Goal: Ask a question: Seek information or help from site administrators or community

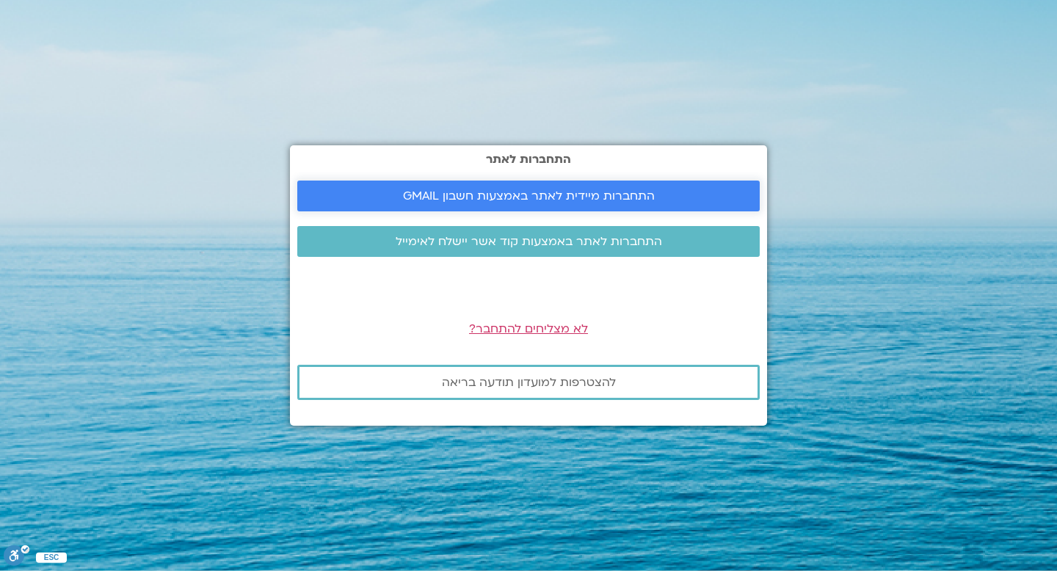
click at [584, 194] on span "התחברות מיידית לאתר באמצעות חשבון GMAIL" at bounding box center [529, 195] width 252 height 13
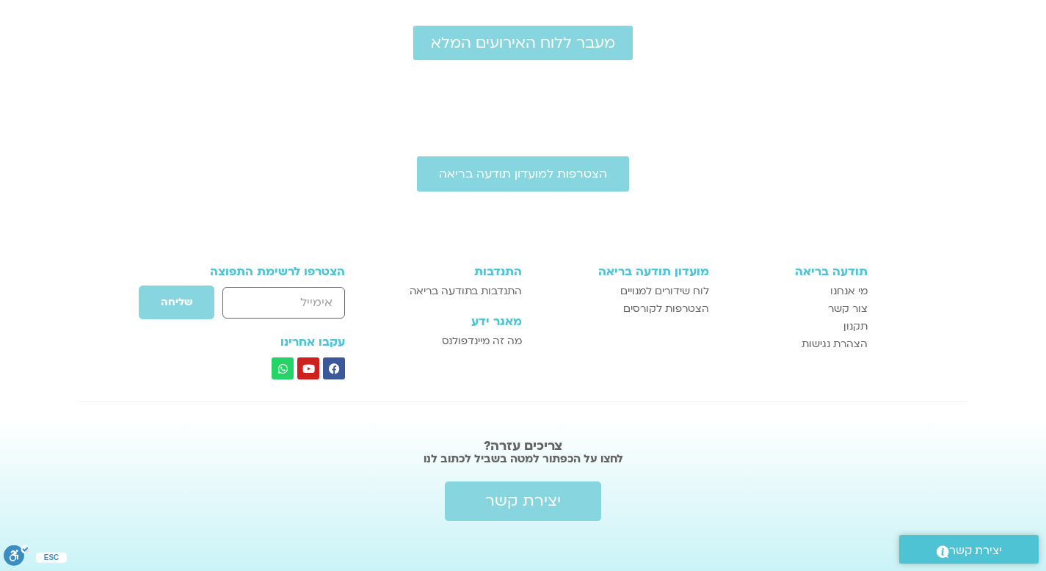
scroll to position [296, 0]
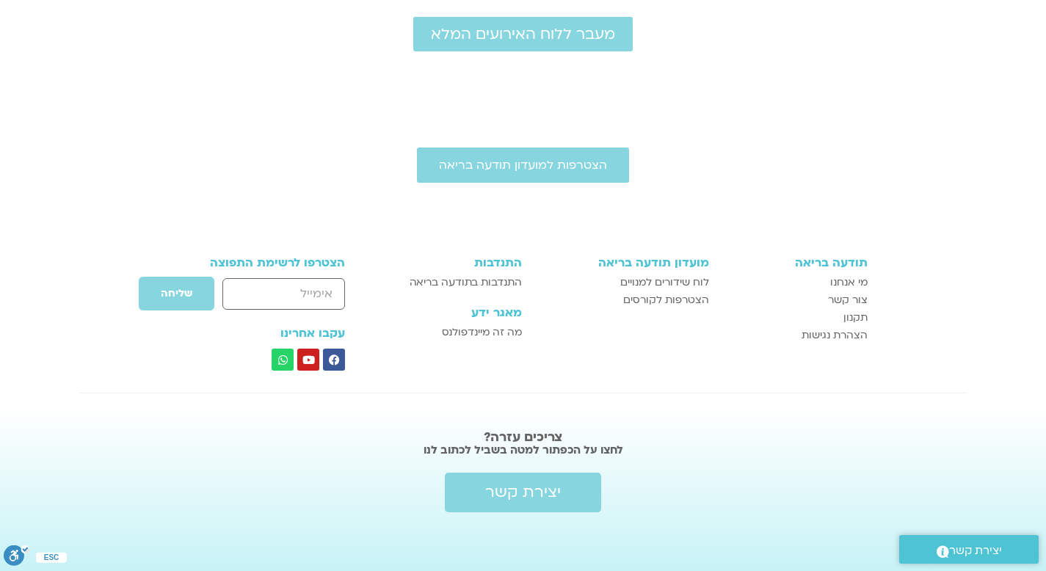
click at [972, 550] on span "יצירת קשר" at bounding box center [975, 551] width 53 height 20
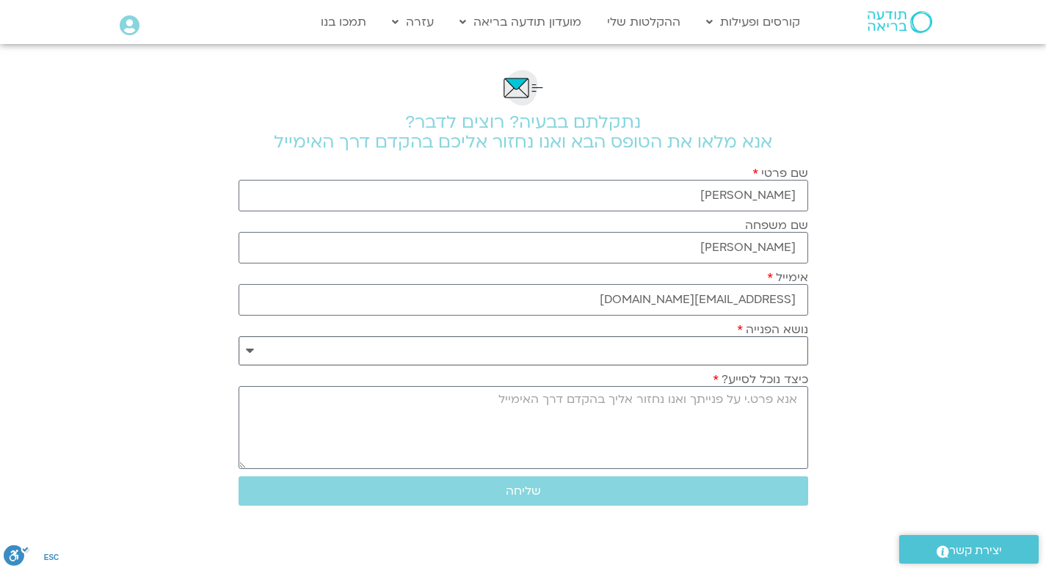
click at [740, 344] on select "**********" at bounding box center [523, 350] width 569 height 29
select select "**********"
click at [749, 410] on textarea "כיצד נוכל לסייע?" at bounding box center [523, 427] width 569 height 83
click at [710, 398] on textarea "נרשמתי ושילמתילקורס מבוא לדרך המפן כבר בתאריך 11.8" at bounding box center [523, 427] width 569 height 83
click at [595, 401] on textarea "נרשמתי ושילמתי לקורס מבוא לדרך המפן כבר בתאריך 11.8" at bounding box center [523, 427] width 569 height 83
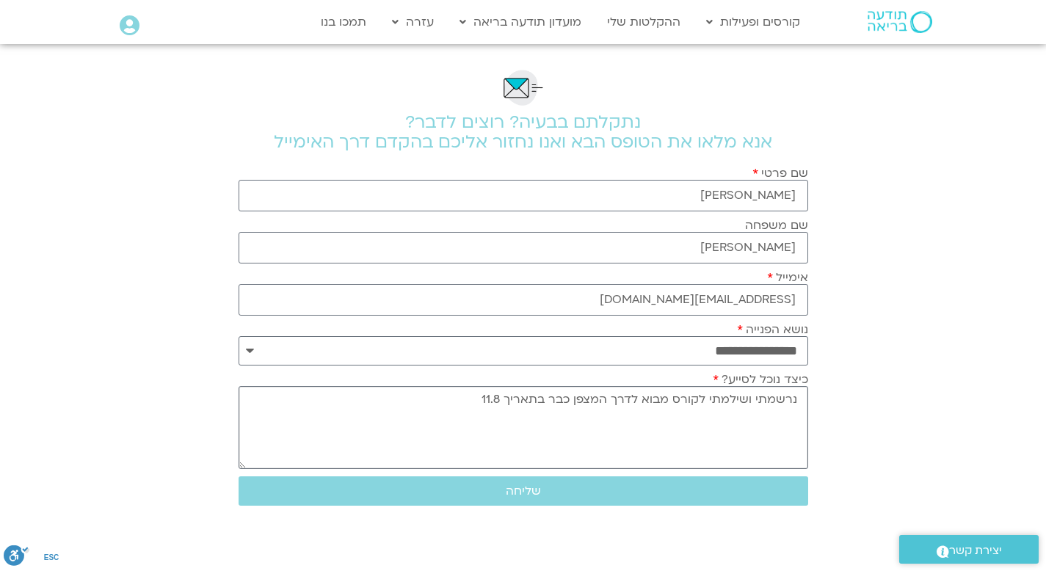
click at [470, 399] on textarea "נרשמתי ושילמתי לקורס מבוא לדרך המצפן כבר בתאריך 11.8" at bounding box center [523, 427] width 569 height 83
type textarea "נרשמתי ושילמתי לקורס מבוא לדרך המצפן כבר בתאריך 11.8... רק היום קבלתי אישור על …"
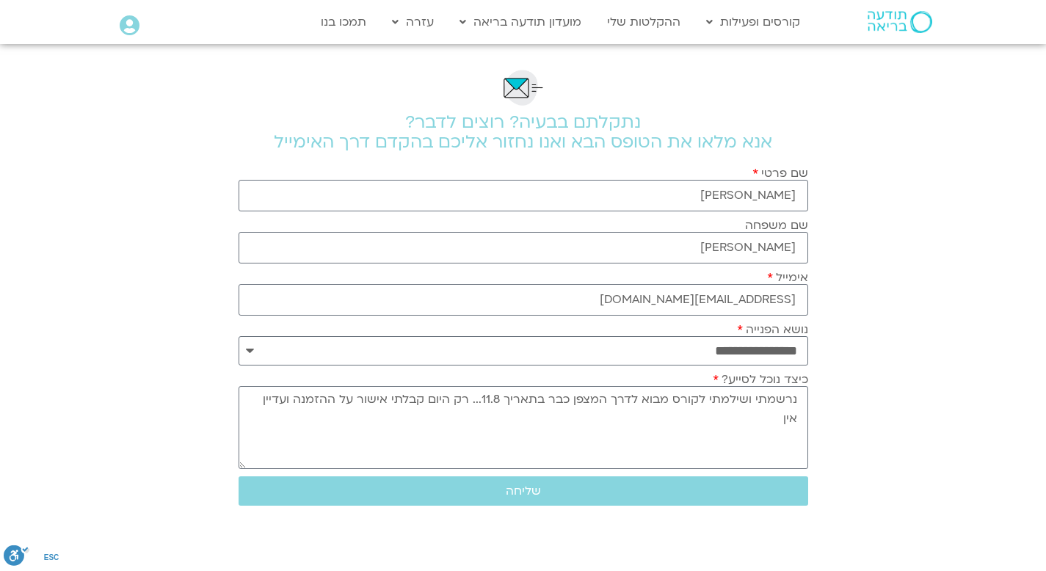
select select "**********"
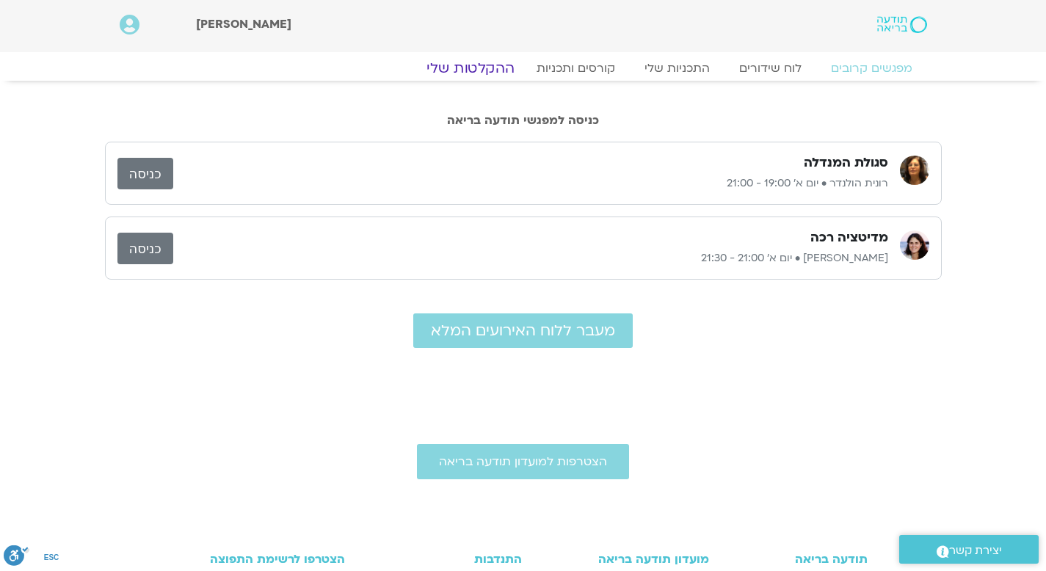
click at [472, 67] on link "ההקלטות שלי" at bounding box center [470, 68] width 123 height 18
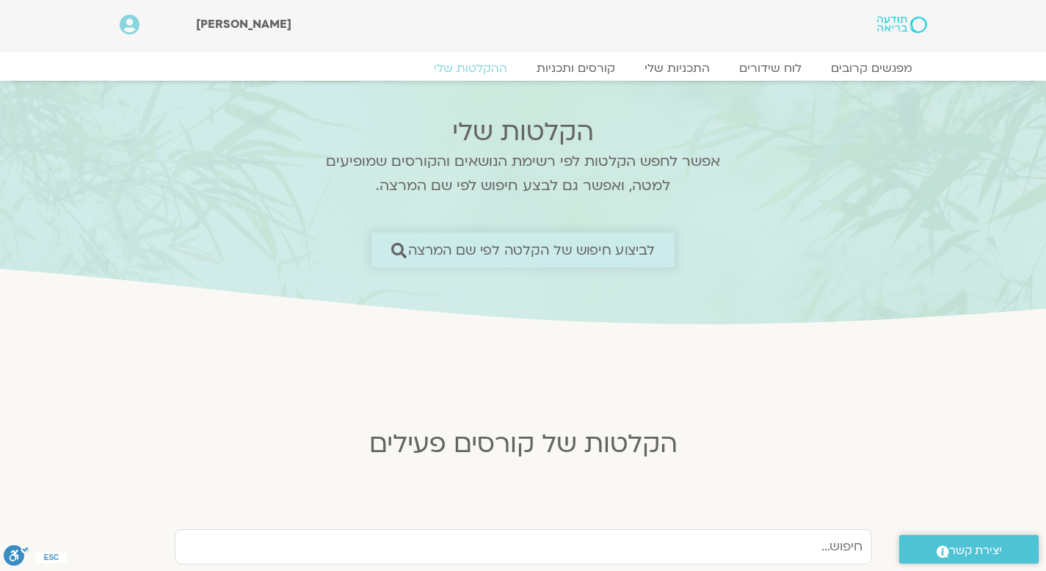
click at [506, 247] on span "לביצוע חיפוש של הקלטה לפי שם המרצה" at bounding box center [531, 249] width 247 height 15
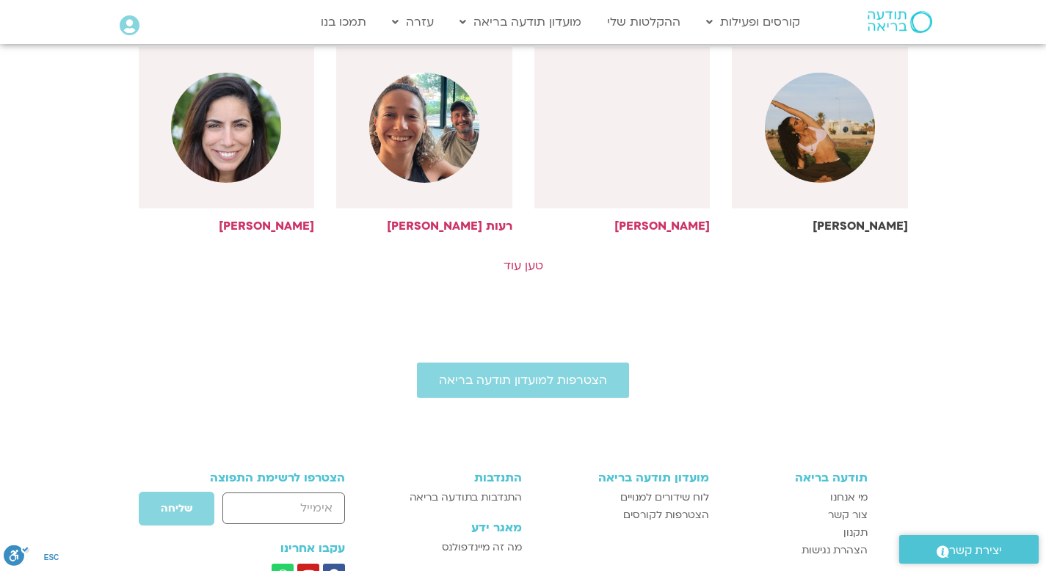
scroll to position [831, 0]
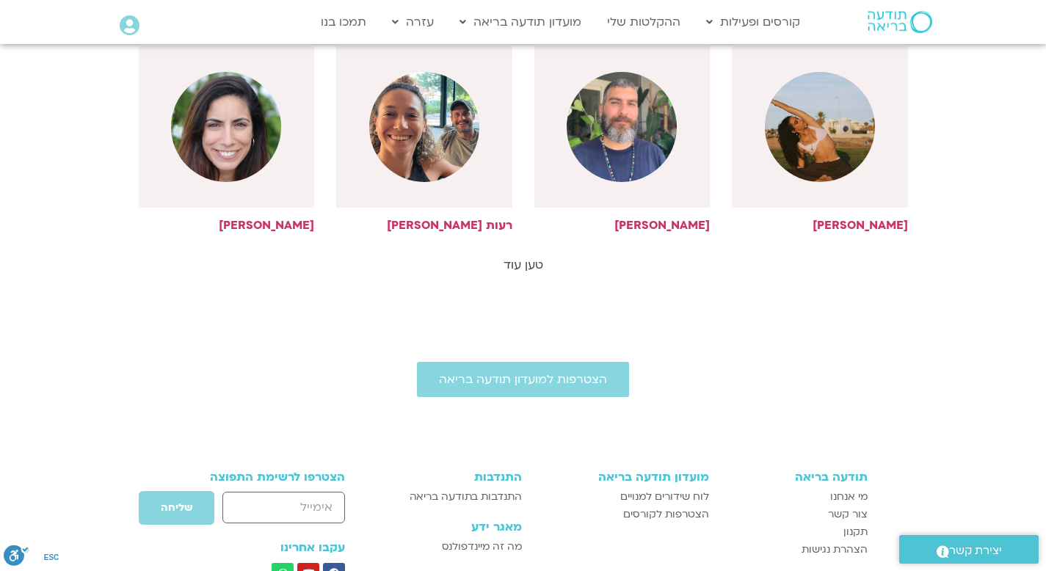
click at [515, 263] on link "טען עוד" at bounding box center [523, 265] width 40 height 16
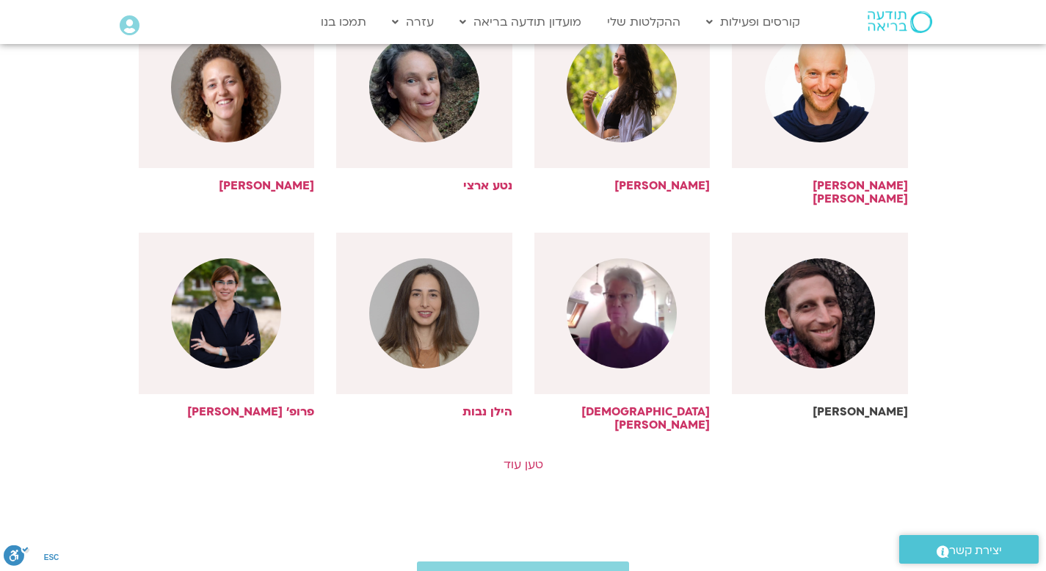
scroll to position [1391, 0]
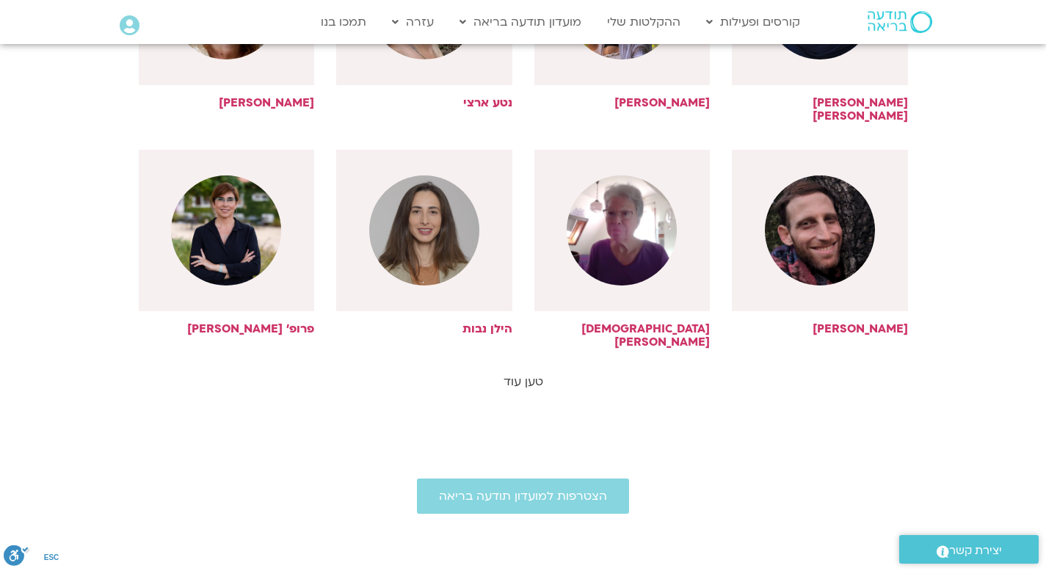
click at [535, 374] on link "טען עוד" at bounding box center [523, 382] width 40 height 16
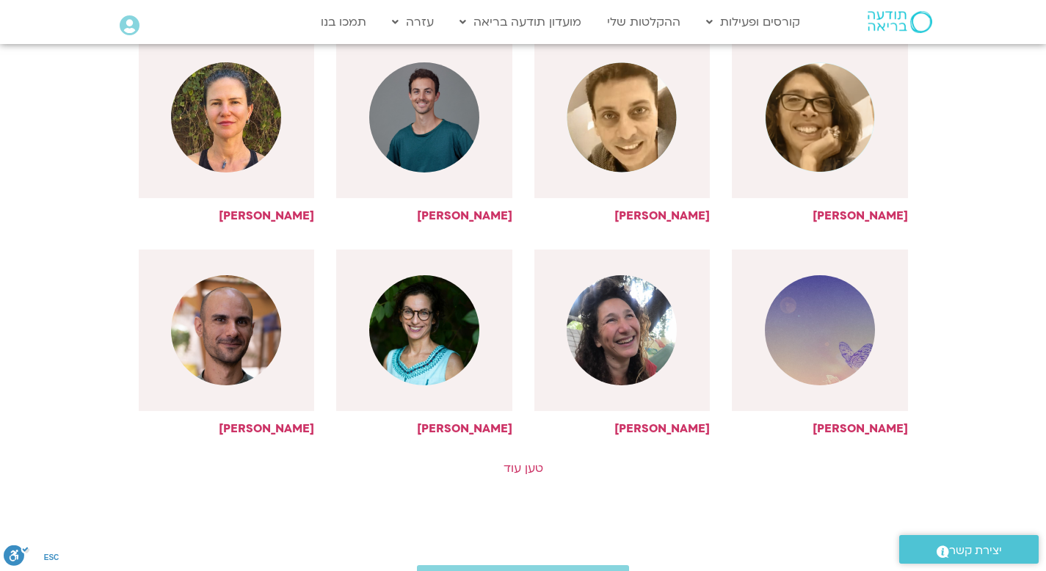
scroll to position [2106, 0]
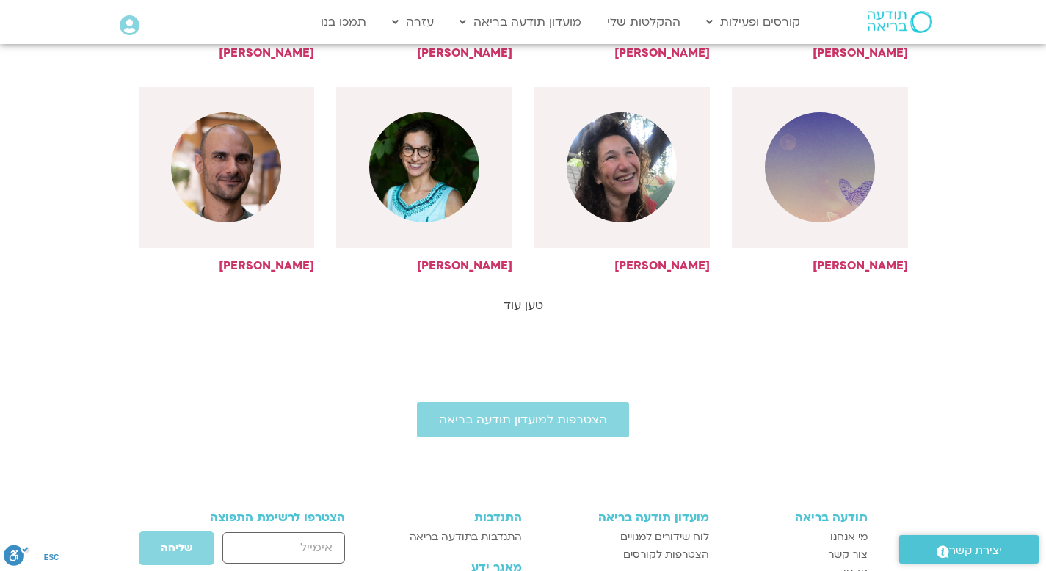
click at [528, 297] on link "טען עוד" at bounding box center [523, 305] width 40 height 16
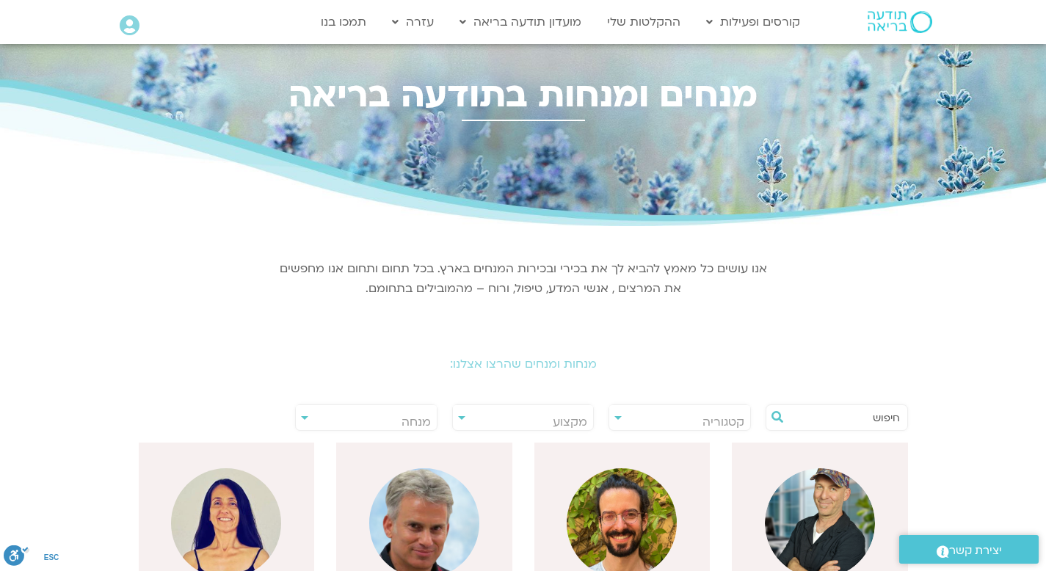
scroll to position [0, 0]
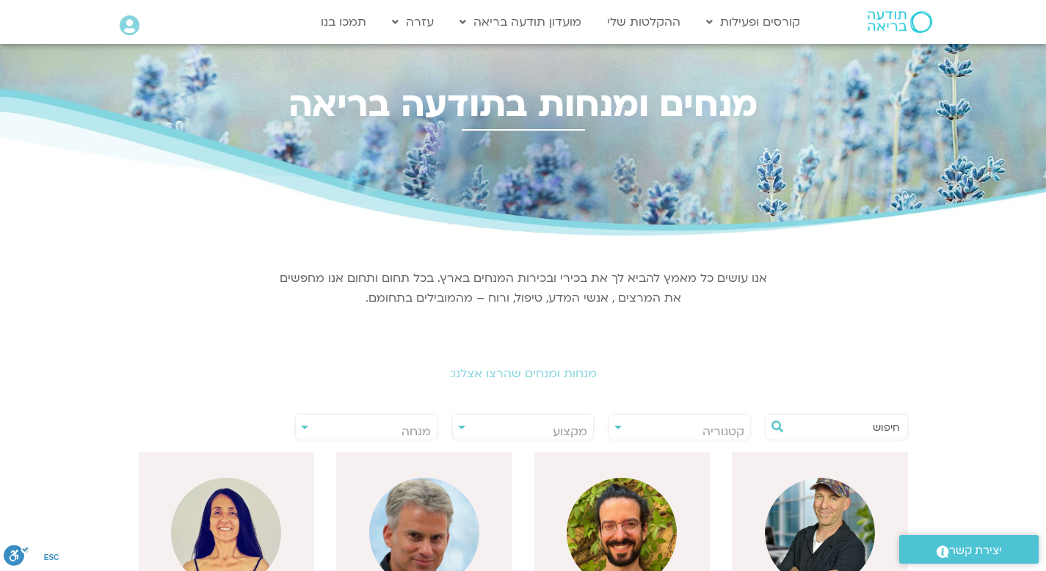
click at [798, 423] on input "text" at bounding box center [844, 427] width 112 height 25
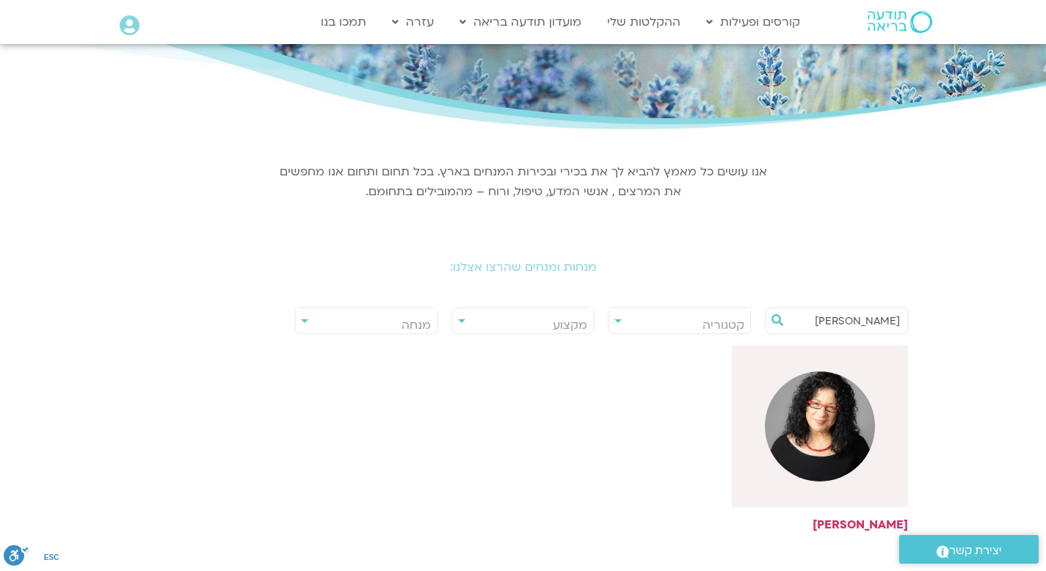
scroll to position [268, 0]
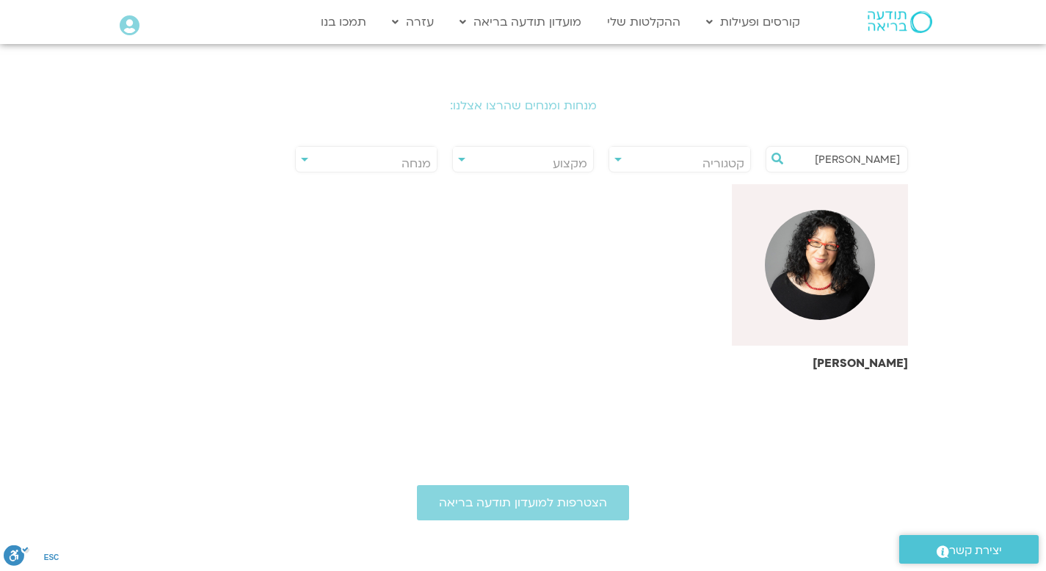
type input "ארנינה"
click at [826, 263] on img at bounding box center [820, 265] width 110 height 110
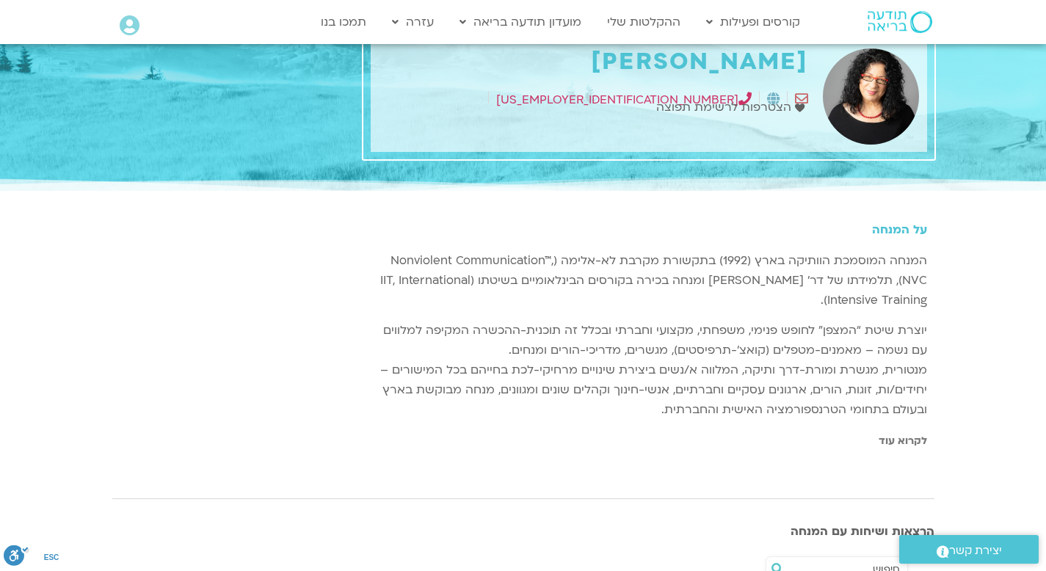
scroll to position [50, 0]
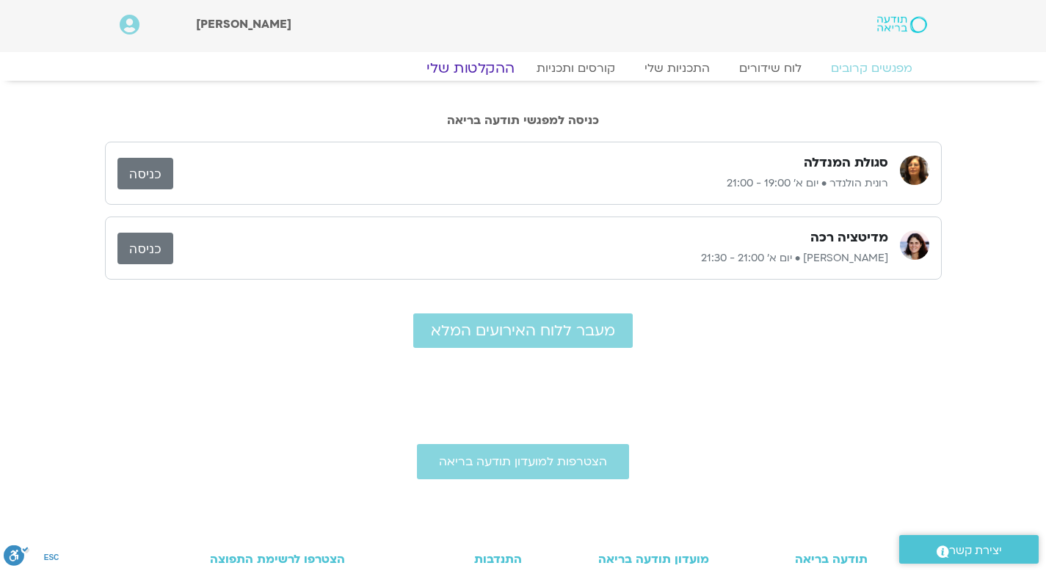
click at [494, 66] on link "ההקלטות שלי" at bounding box center [470, 68] width 123 height 18
click at [476, 65] on link "ההקלטות שלי" at bounding box center [470, 68] width 123 height 18
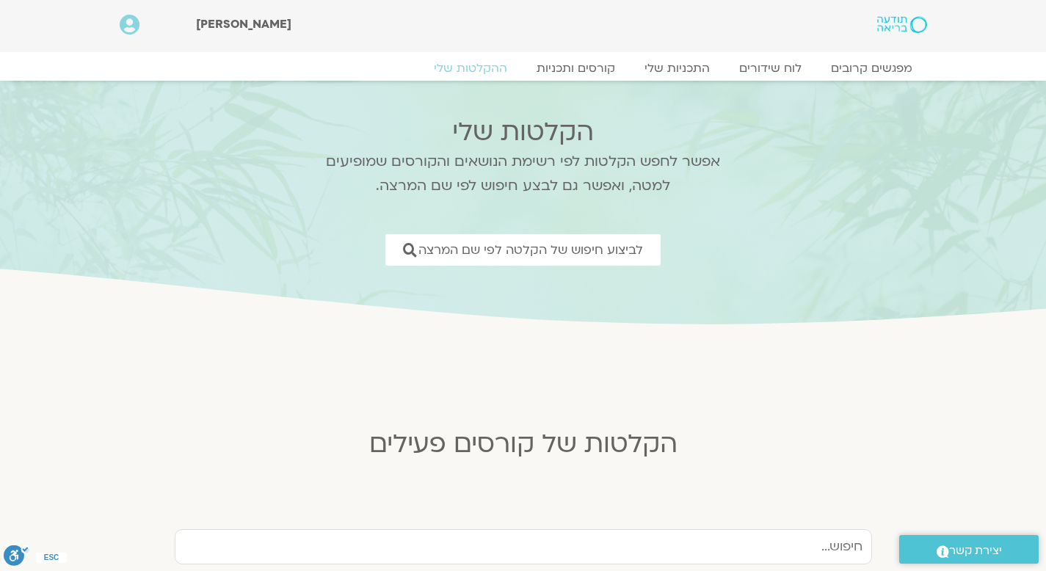
click at [981, 550] on span "יצירת קשר" at bounding box center [975, 551] width 53 height 20
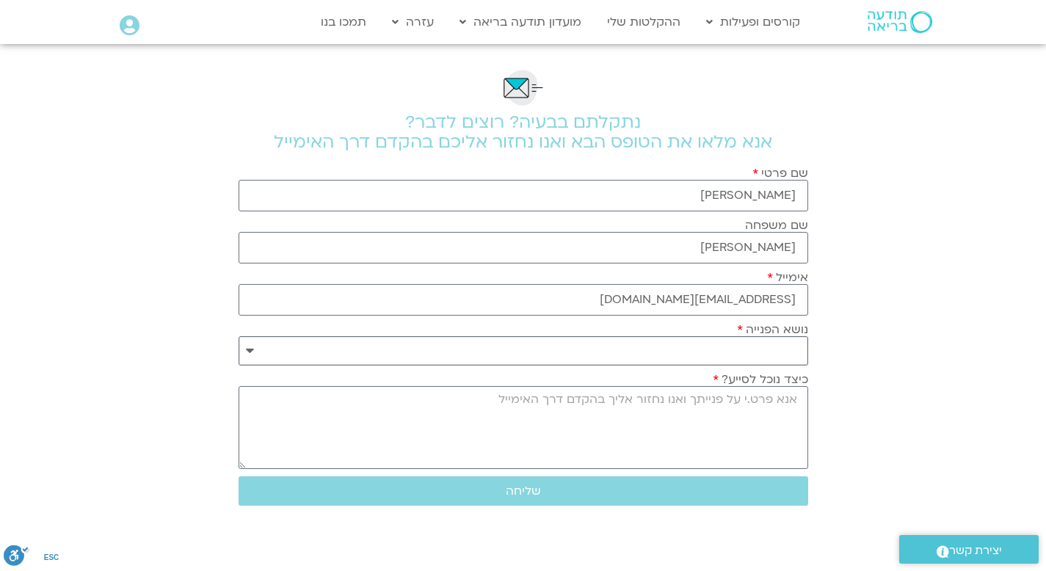
click at [767, 345] on select "**********" at bounding box center [523, 350] width 569 height 29
select select "**********"
click at [750, 405] on textarea "כיצד נוכל לסייע?" at bounding box center [523, 427] width 569 height 83
type textarea "נרשמתי בתאריך"
